Goal: Task Accomplishment & Management: Complete application form

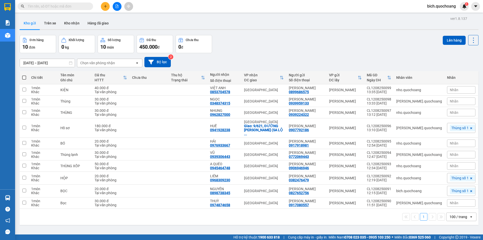
click at [25, 76] on span at bounding box center [24, 77] width 4 height 4
click at [24, 75] on input "checkbox" at bounding box center [24, 75] width 0 height 0
checkbox input "true"
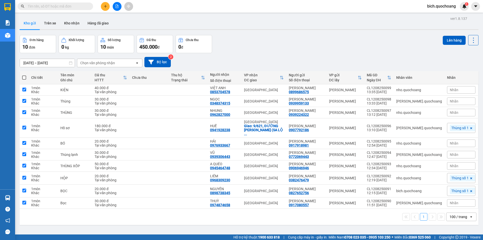
checkbox input "true"
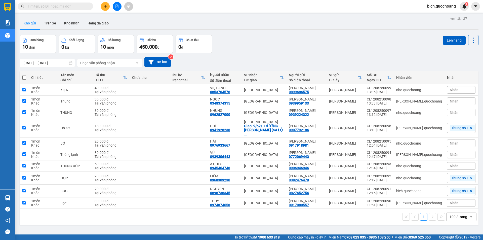
checkbox input "true"
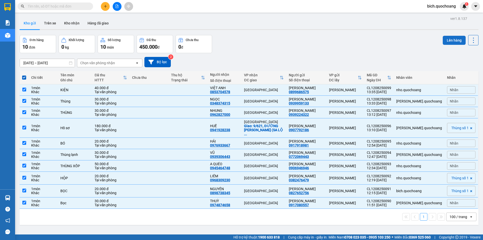
click at [447, 38] on button "Lên hàng" at bounding box center [454, 40] width 23 height 9
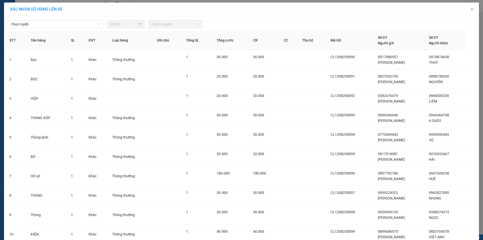
drag, startPoint x: 43, startPoint y: 26, endPoint x: 54, endPoint y: 28, distance: 11.6
click at [44, 26] on span "Chọn tuyến" at bounding box center [55, 24] width 89 height 8
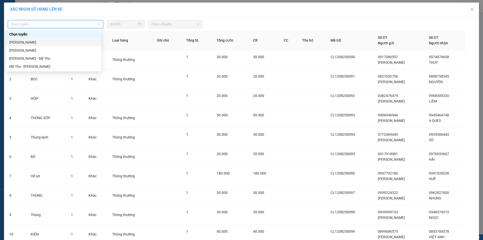
click at [40, 44] on div "Cao Lãnh - Hồ Chí Minh" at bounding box center [53, 42] width 89 height 6
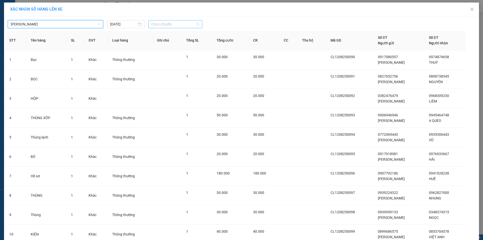
click at [181, 23] on span "Chọn chuyến" at bounding box center [175, 24] width 48 height 8
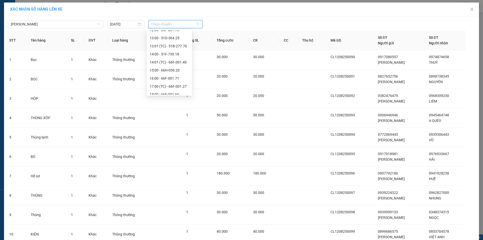
scroll to position [151, 0]
click at [162, 51] on div "14:00 - 51F-730.18" at bounding box center [169, 53] width 39 height 6
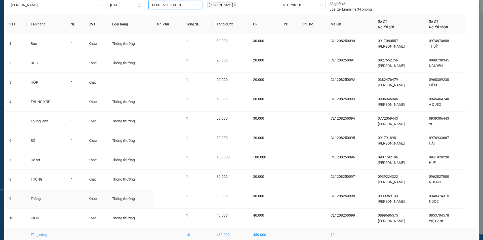
scroll to position [44, 0]
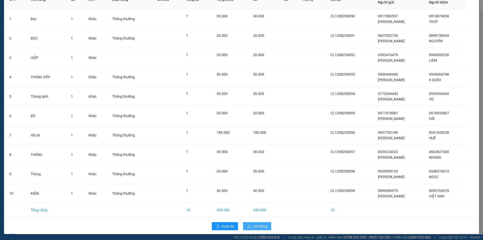
click at [257, 227] on span "Lên hàng" at bounding box center [260, 226] width 15 height 6
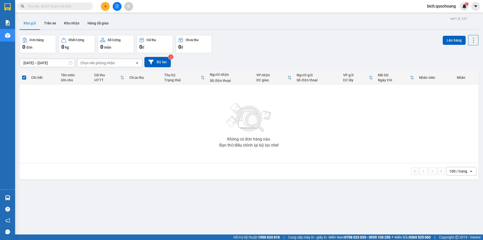
click at [48, 7] on input "text" at bounding box center [57, 7] width 59 height 6
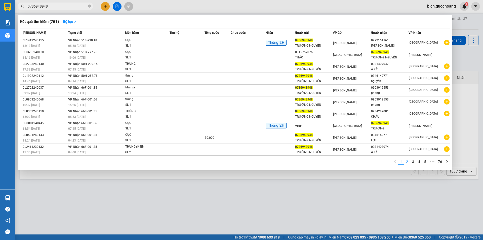
type input "0786948948"
click at [406, 160] on link "2" at bounding box center [407, 162] width 6 height 6
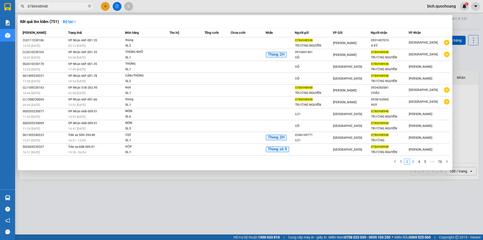
click at [411, 160] on link "3" at bounding box center [413, 162] width 6 height 6
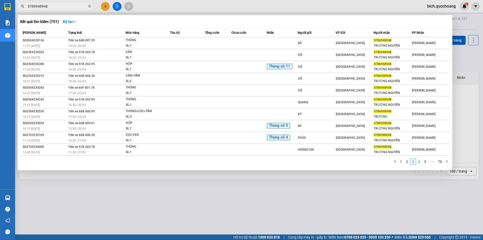
click at [417, 161] on link "4" at bounding box center [419, 162] width 6 height 6
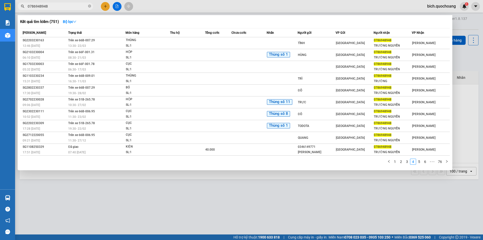
click at [88, 5] on span "0786948948" at bounding box center [55, 7] width 75 height 8
click at [88, 5] on icon "close-circle" at bounding box center [89, 6] width 3 height 3
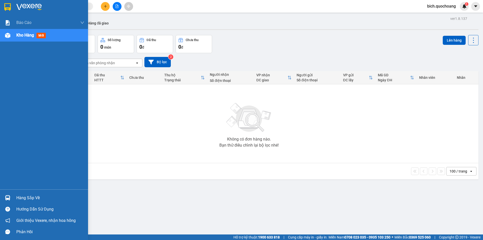
click at [34, 197] on div "Hàng sắp về" at bounding box center [50, 198] width 68 height 8
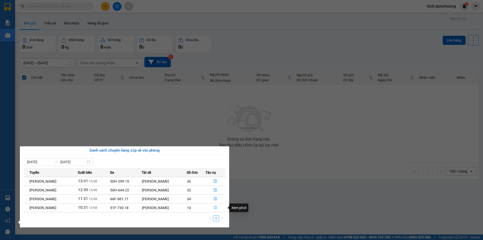
click at [216, 208] on icon "file-done" at bounding box center [215, 208] width 3 height 4
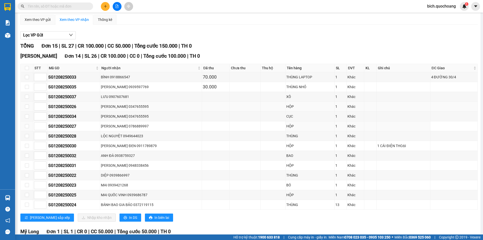
scroll to position [50, 0]
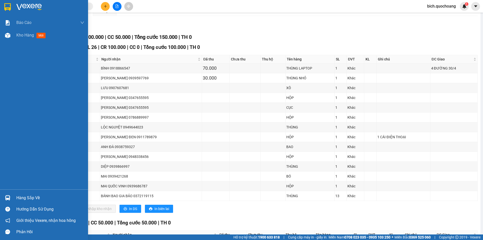
click at [38, 198] on div "Hàng sắp về" at bounding box center [50, 198] width 68 height 8
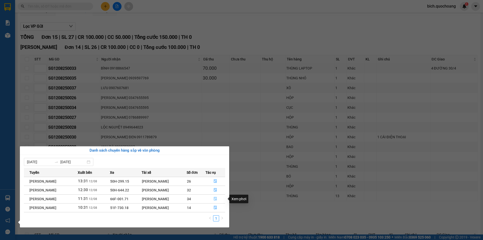
click at [217, 199] on icon "file-done" at bounding box center [216, 199] width 4 height 4
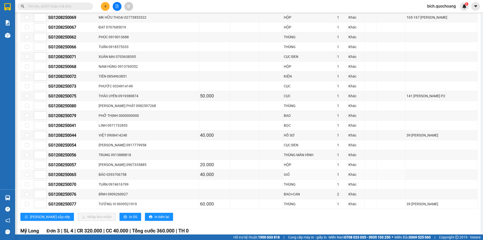
scroll to position [302, 0]
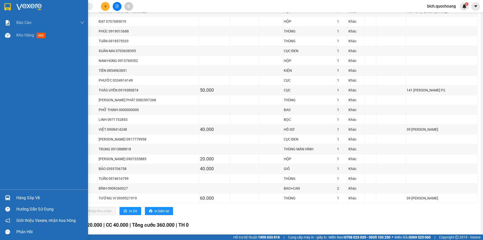
click at [23, 194] on div "Hàng sắp về" at bounding box center [50, 198] width 68 height 8
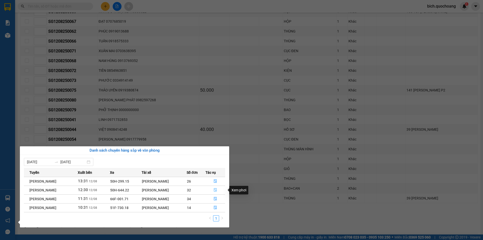
click at [217, 188] on icon "file-done" at bounding box center [215, 190] width 3 height 4
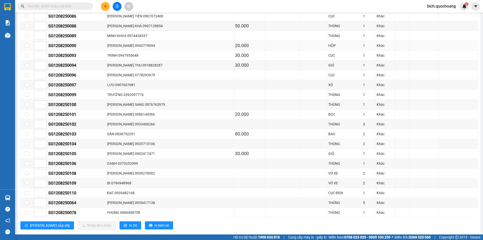
scroll to position [219, 0]
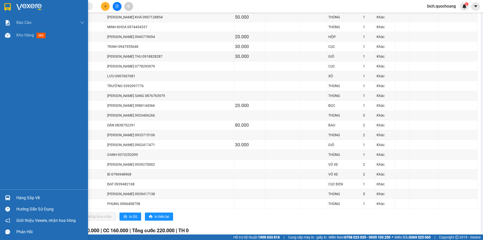
click at [24, 199] on div "Hàng sắp về" at bounding box center [50, 198] width 68 height 8
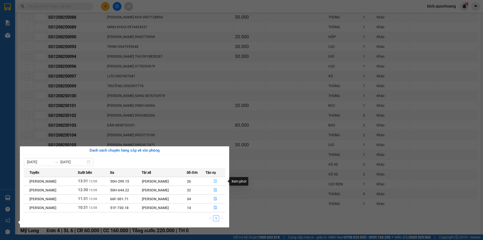
click at [216, 179] on icon "file-done" at bounding box center [215, 181] width 3 height 4
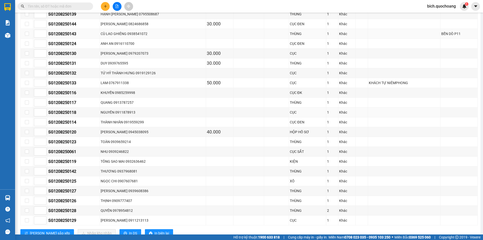
scroll to position [236, 0]
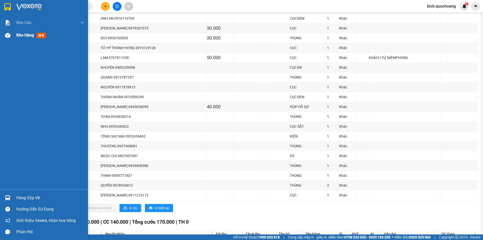
click at [21, 36] on span "Kho hàng" at bounding box center [25, 35] width 18 height 5
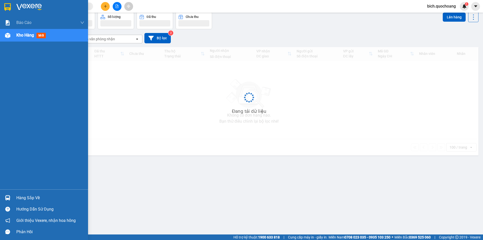
scroll to position [23, 0]
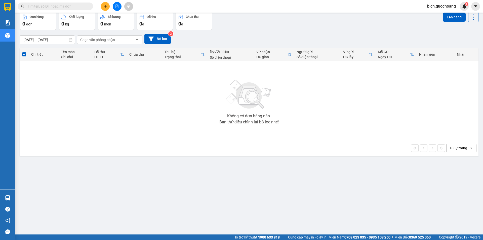
click at [45, 4] on input "text" at bounding box center [57, 7] width 59 height 6
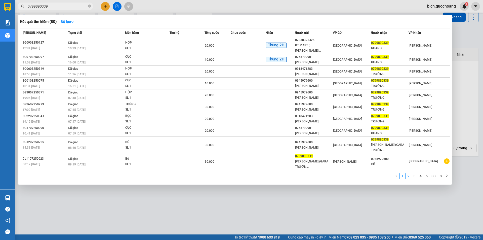
type input "0799890339"
click at [411, 176] on link "2" at bounding box center [409, 176] width 6 height 6
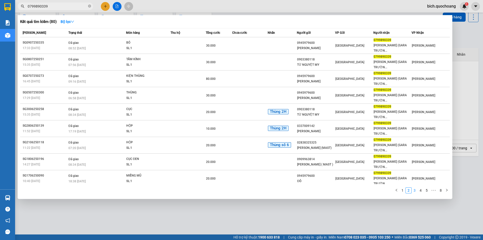
click at [412, 190] on link "3" at bounding box center [415, 190] width 6 height 6
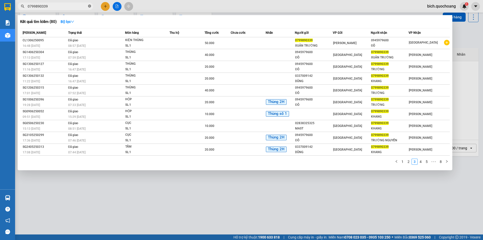
click at [89, 7] on icon "close-circle" at bounding box center [89, 6] width 3 height 3
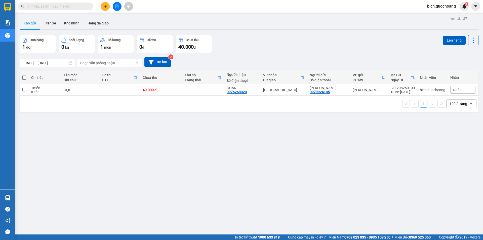
click at [450, 93] on div "Nhãn" at bounding box center [462, 90] width 25 height 8
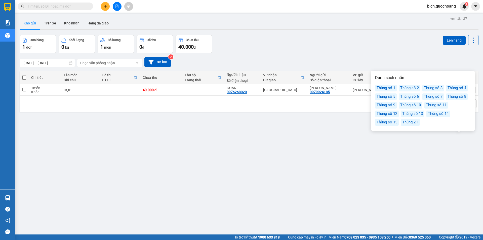
click at [453, 96] on div "Thùng số 8" at bounding box center [457, 96] width 22 height 7
click at [448, 59] on div "10/08/2025 – 12/08/2025 Press the down arrow key to interact with the calendar …" at bounding box center [249, 62] width 459 height 10
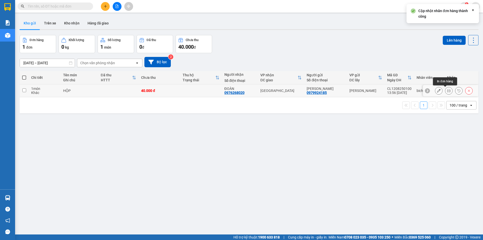
click at [447, 92] on icon at bounding box center [449, 91] width 4 height 4
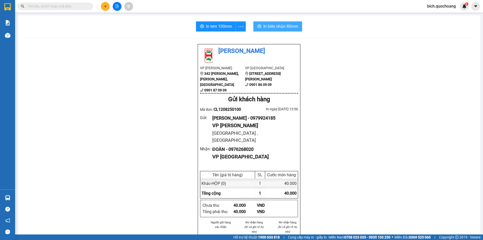
click at [285, 24] on span "In biên nhận 80mm" at bounding box center [280, 26] width 35 height 6
click at [222, 25] on span "In tem 100mm" at bounding box center [219, 26] width 26 height 6
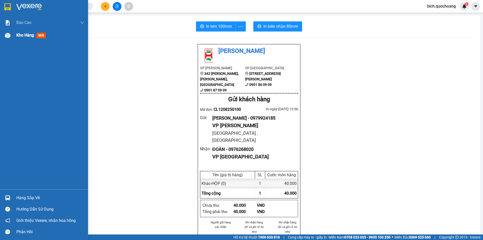
click at [30, 35] on span "Kho hàng" at bounding box center [25, 35] width 18 height 5
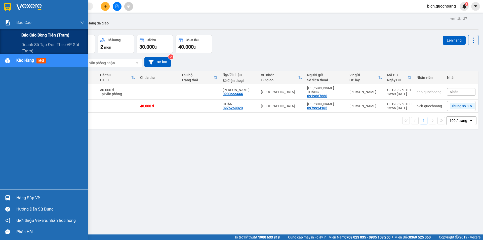
click at [37, 35] on span "Báo cáo dòng tiền (trạm)" at bounding box center [45, 35] width 48 height 6
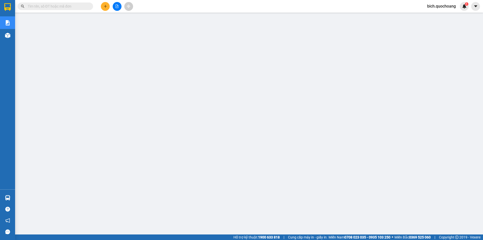
click at [45, 4] on input "text" at bounding box center [57, 7] width 59 height 6
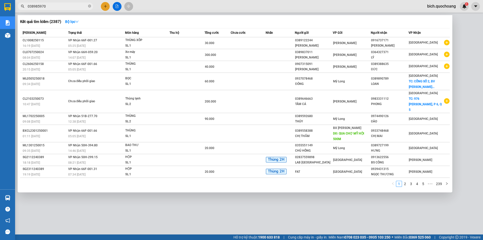
type input "0389859705"
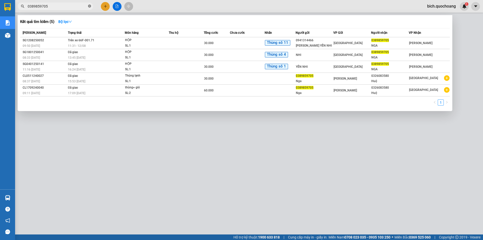
click at [90, 6] on icon "close-circle" at bounding box center [89, 6] width 3 height 3
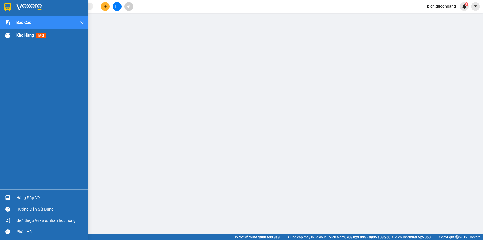
click at [21, 34] on span "Kho hàng" at bounding box center [25, 35] width 18 height 5
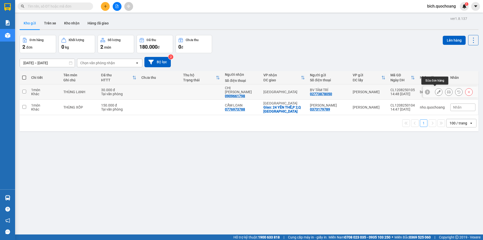
click at [437, 90] on button at bounding box center [438, 92] width 7 height 9
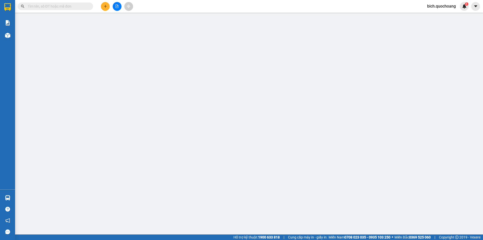
type input "02773878050"
type input "BV TÂM TRÍ"
type input "700ql30,mỹ tân,cao lãnh tỉnh đồng tháp"
type input "0909661798"
type input "CHỊ DUNG"
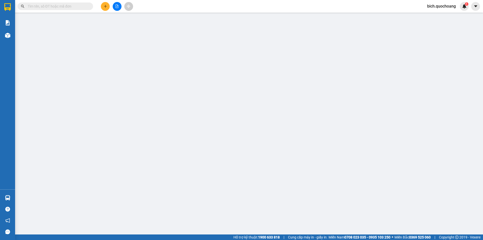
type input "30.000"
type input "0"
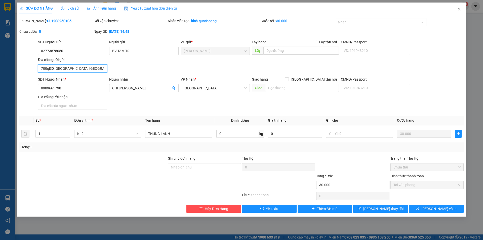
click at [103, 69] on input "700ql30,mỹ tân,cao lãnh tỉnh đồng tháp" at bounding box center [72, 68] width 69 height 8
type input "SỐ 1 LÊ THỊ RIÊNG,CAO LÃNH,TỈNH ĐỒNG THÁP"
click at [435, 206] on span "Lưu và In" at bounding box center [438, 209] width 35 height 6
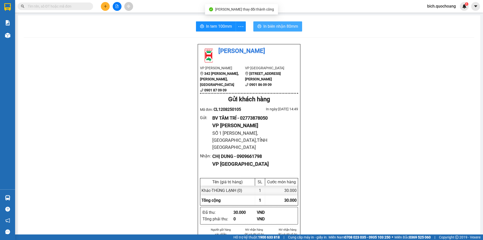
click at [270, 23] on span "In biên nhận 80mm" at bounding box center [280, 26] width 35 height 6
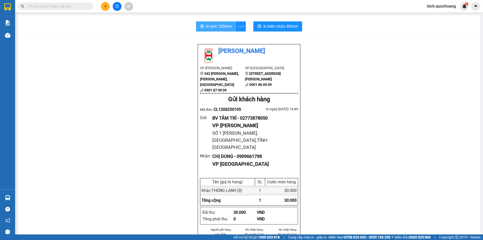
click at [219, 22] on button "In tem 100mm" at bounding box center [216, 26] width 40 height 10
click at [79, 7] on input "text" at bounding box center [57, 7] width 59 height 6
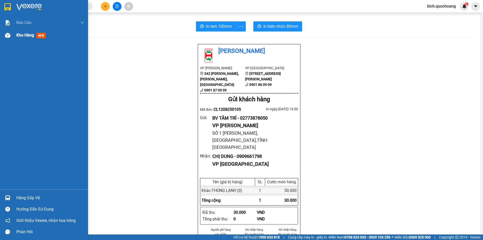
click at [27, 35] on span "Kho hàng" at bounding box center [25, 35] width 18 height 5
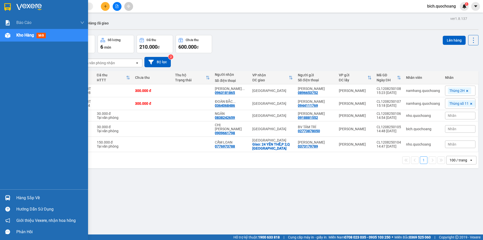
click at [27, 196] on div "Hàng sắp về" at bounding box center [50, 198] width 68 height 8
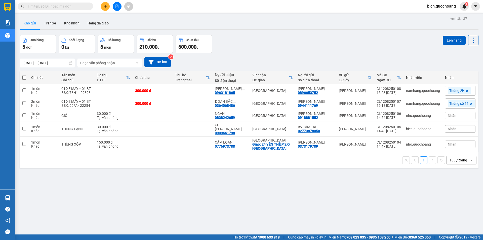
drag, startPoint x: 331, startPoint y: 204, endPoint x: 337, endPoint y: 200, distance: 7.1
click at [333, 202] on section "Kết quả tìm kiếm ( 0 ) Bộ lọc No Data bich.quochoang 1 Báo cáo Báo cáo dòng tiề…" at bounding box center [241, 120] width 483 height 240
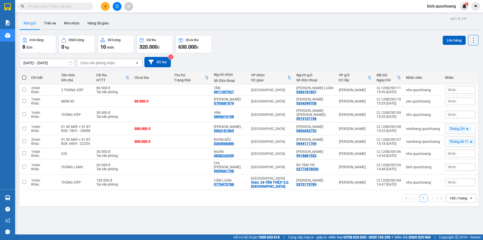
click at [25, 77] on span at bounding box center [24, 77] width 4 height 4
click at [24, 75] on input "checkbox" at bounding box center [24, 75] width 0 height 0
checkbox input "true"
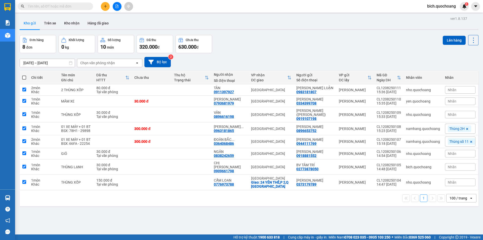
checkbox input "true"
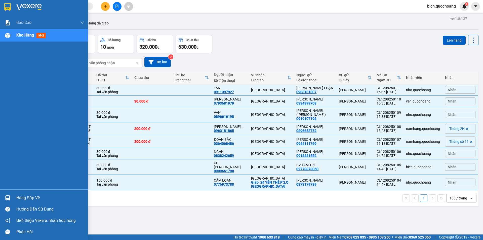
click at [14, 35] on div "Kho hàng mới" at bounding box center [44, 35] width 88 height 13
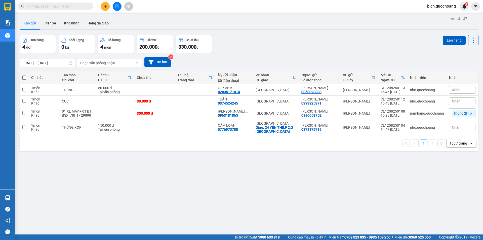
click at [107, 7] on icon "plus" at bounding box center [106, 7] width 4 height 4
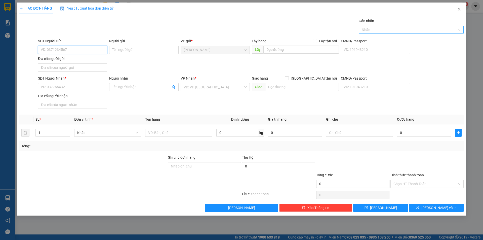
click at [371, 29] on div at bounding box center [408, 30] width 97 height 6
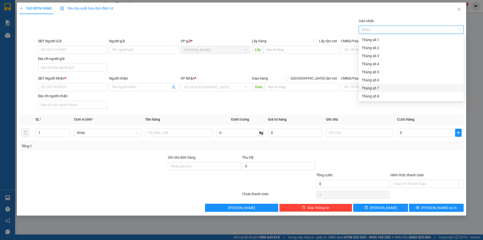
click at [220, 66] on div "SĐT Người Gửi VD: 0371234567 Người gửi Tên người gửi VP gửi * Cao Lãnh Lấy hàng…" at bounding box center [251, 55] width 428 height 35
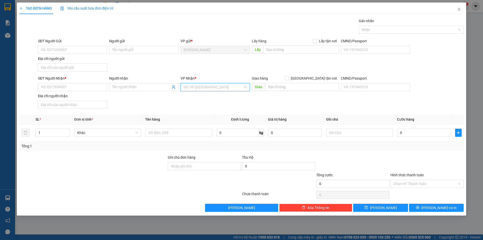
click at [197, 85] on input "search" at bounding box center [214, 87] width 60 height 8
click at [197, 99] on div "Sài Gòn" at bounding box center [215, 97] width 63 height 6
click at [172, 137] on div at bounding box center [178, 133] width 67 height 10
click at [173, 131] on input "text" at bounding box center [178, 133] width 67 height 8
type input "R"
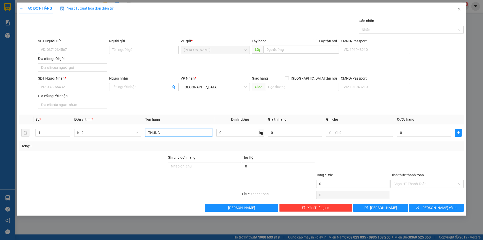
type input "THÙNG"
click at [63, 52] on input "SĐT Người Gửi" at bounding box center [72, 50] width 69 height 8
click at [64, 50] on input "SĐT Người Gửi" at bounding box center [72, 50] width 69 height 8
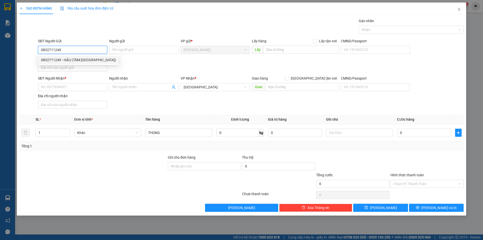
type input "0832711249"
click at [72, 56] on div "0832711249 0832711249 - HẬU (TÂM PHÚ HÀO)" at bounding box center [78, 60] width 81 height 10
click at [91, 51] on input "0832711249" at bounding box center [72, 50] width 69 height 8
click at [71, 60] on div "0832711249 - HẬU (TÂM PHÚ HÀO)" at bounding box center [78, 60] width 75 height 6
type input "HẬU (TÂM PHÚ HÀO)"
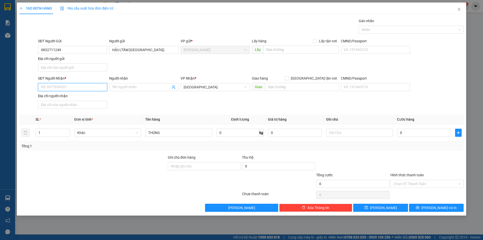
click at [55, 88] on input "SĐT Người Nhận *" at bounding box center [72, 87] width 69 height 8
type input "0919459444"
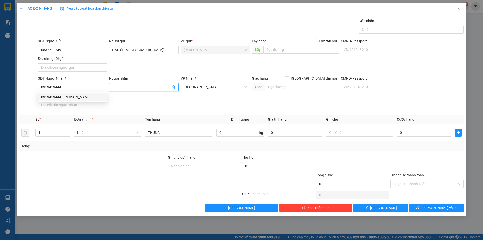
click at [133, 88] on input "Người nhận" at bounding box center [141, 87] width 58 height 6
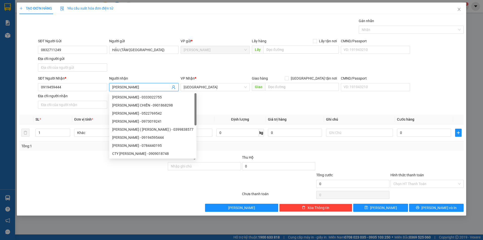
type input "HOÀNG MINH"
click at [260, 120] on th "Định lượng" at bounding box center [240, 119] width 52 height 10
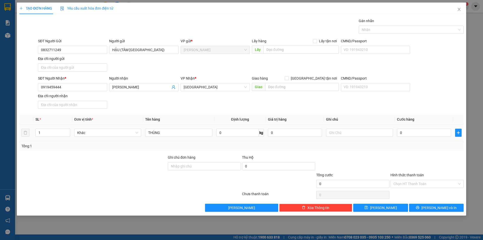
click at [434, 137] on div "0" at bounding box center [424, 133] width 54 height 10
drag, startPoint x: 433, startPoint y: 126, endPoint x: 428, endPoint y: 138, distance: 13.1
click at [433, 127] on td "0" at bounding box center [424, 132] width 58 height 17
click at [430, 131] on input "0" at bounding box center [424, 133] width 54 height 8
type input "3"
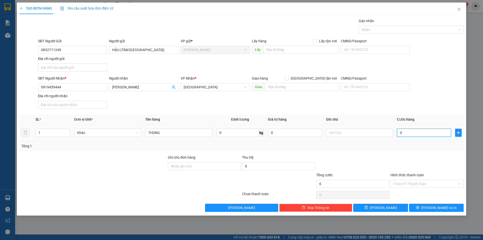
type input "3"
type input "30"
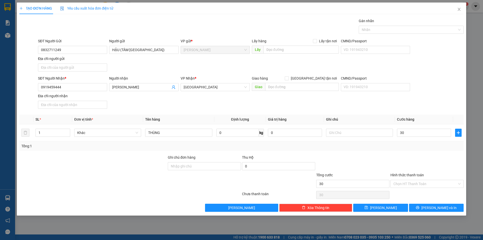
type input "30.000"
click at [364, 149] on div "Tổng: 1" at bounding box center [241, 146] width 444 height 10
click at [80, 66] on input "Địa chỉ người gửi" at bounding box center [72, 67] width 69 height 8
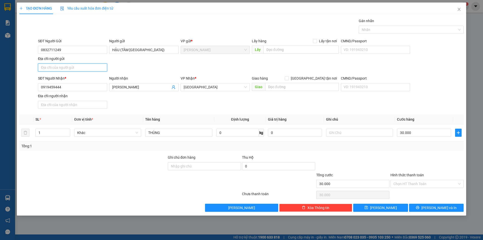
click at [61, 67] on input "Địa chỉ người gửi" at bounding box center [72, 67] width 69 height 8
type input "500A LÊ ĐẠI HÀNH,PHƯỜNG MỸ TRÀ,TỈNH ĐỒNG THÁP"
click at [416, 204] on button "Lưu và In" at bounding box center [436, 207] width 55 height 8
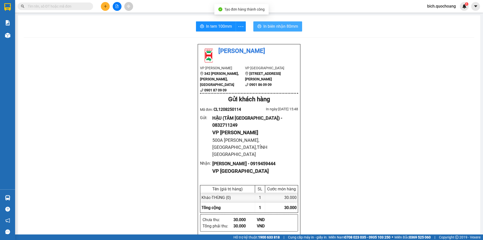
drag, startPoint x: 267, startPoint y: 24, endPoint x: 332, endPoint y: 10, distance: 66.4
click at [267, 23] on span "In biên nhận 80mm" at bounding box center [280, 26] width 35 height 6
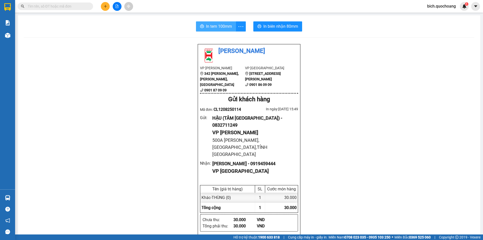
click at [209, 28] on span "In tem 100mm" at bounding box center [219, 26] width 26 height 6
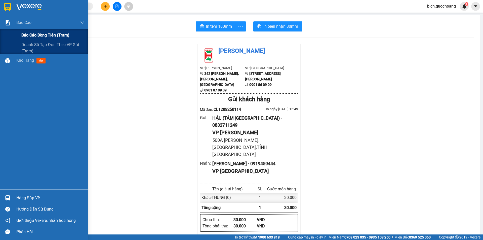
click at [34, 33] on span "Báo cáo dòng tiền (trạm)" at bounding box center [45, 35] width 48 height 6
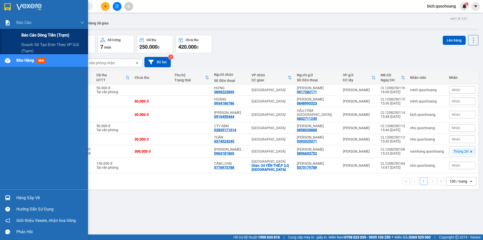
drag, startPoint x: 24, startPoint y: 34, endPoint x: 33, endPoint y: 34, distance: 8.6
click at [25, 34] on span "Báo cáo dòng tiền (trạm)" at bounding box center [45, 35] width 48 height 6
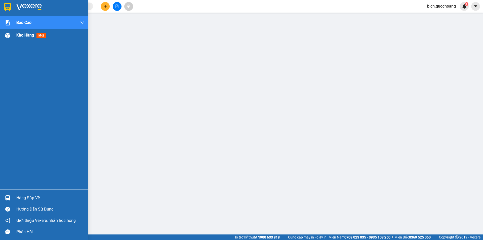
click at [19, 35] on span "Kho hàng" at bounding box center [25, 35] width 18 height 5
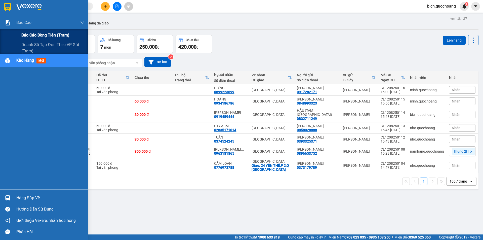
click at [27, 35] on span "Báo cáo dòng tiền (trạm)" at bounding box center [45, 35] width 48 height 6
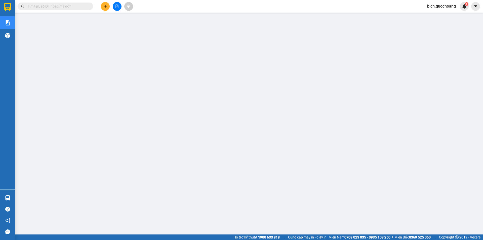
click at [435, 5] on span "bich.quochoang" at bounding box center [441, 6] width 37 height 6
click at [439, 18] on span "Đăng xuất" at bounding box center [443, 16] width 26 height 6
